Goal: Task Accomplishment & Management: Manage account settings

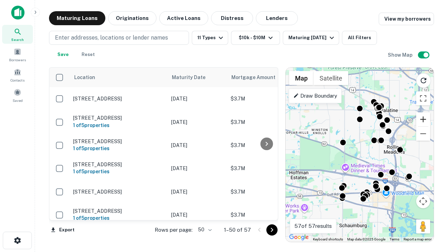
click at [423, 119] on button "Zoom in" at bounding box center [423, 119] width 14 height 14
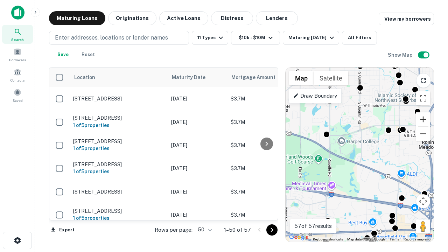
click at [423, 119] on button "Zoom in" at bounding box center [423, 119] width 14 height 14
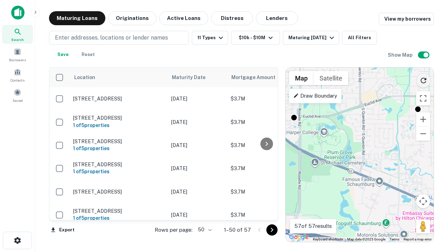
click at [424, 79] on icon "Reload search area" at bounding box center [424, 80] width 8 height 8
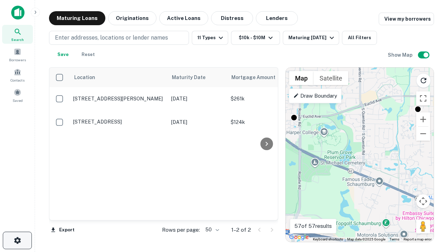
click at [17, 241] on icon "button" at bounding box center [17, 240] width 8 height 8
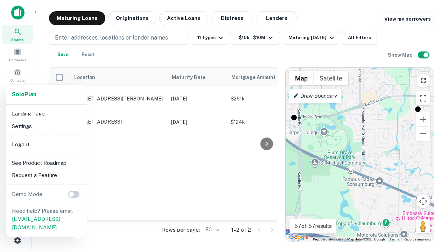
click at [46, 144] on li "Logout" at bounding box center [46, 144] width 75 height 13
